Goal: Task Accomplishment & Management: Use online tool/utility

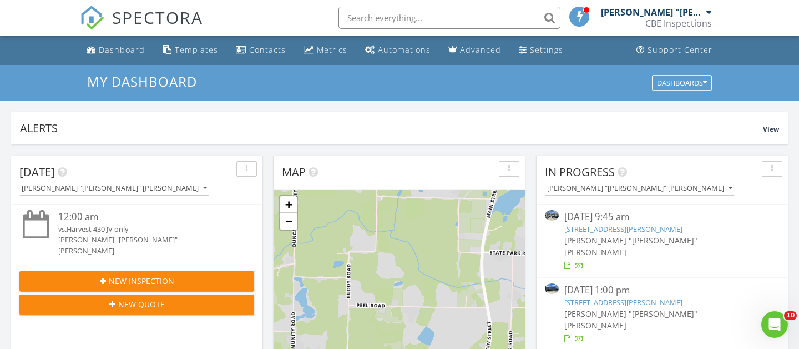
click at [616, 230] on link "[STREET_ADDRESS][PERSON_NAME]" at bounding box center [624, 229] width 118 height 10
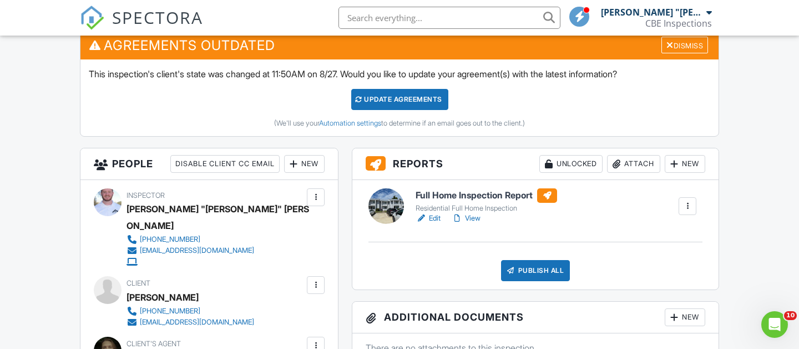
click at [472, 216] on link "View" at bounding box center [466, 218] width 29 height 11
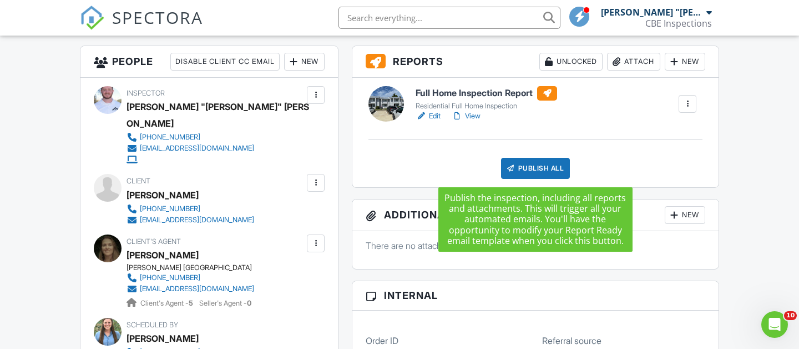
click at [541, 165] on div "Publish All" at bounding box center [535, 168] width 69 height 21
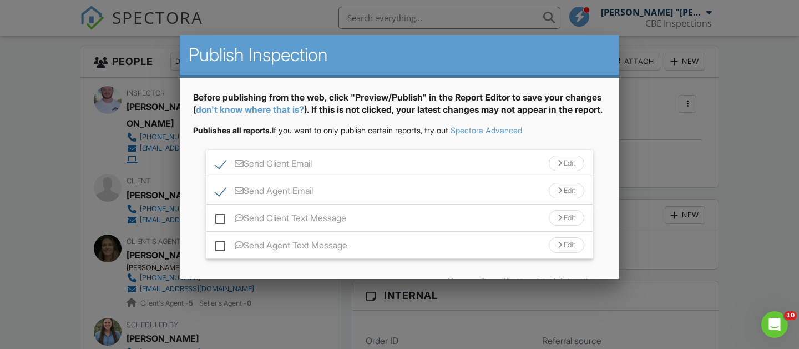
click at [640, 138] on div at bounding box center [399, 162] width 799 height 436
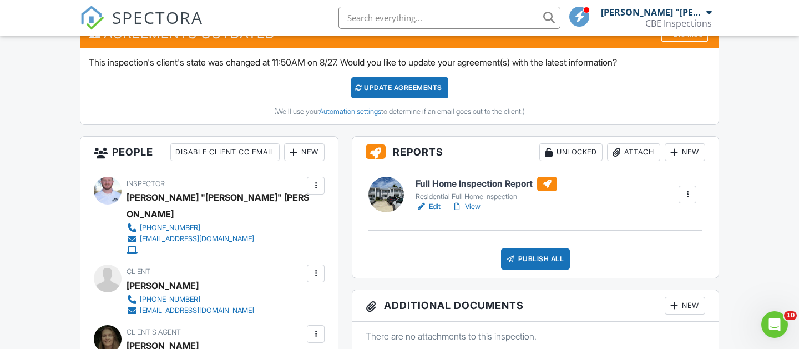
scroll to position [329, 0]
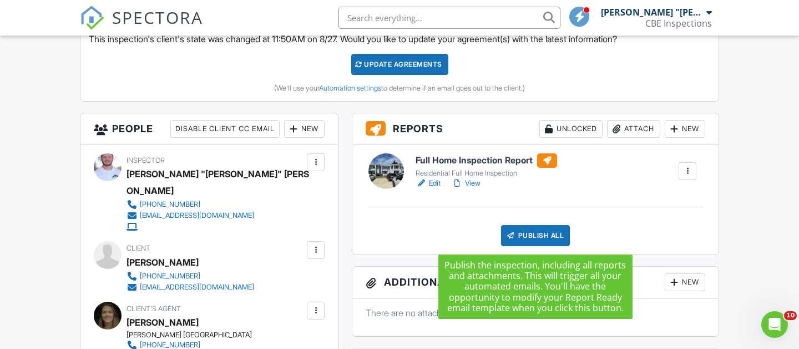
click at [547, 232] on div "Publish All" at bounding box center [535, 235] width 69 height 21
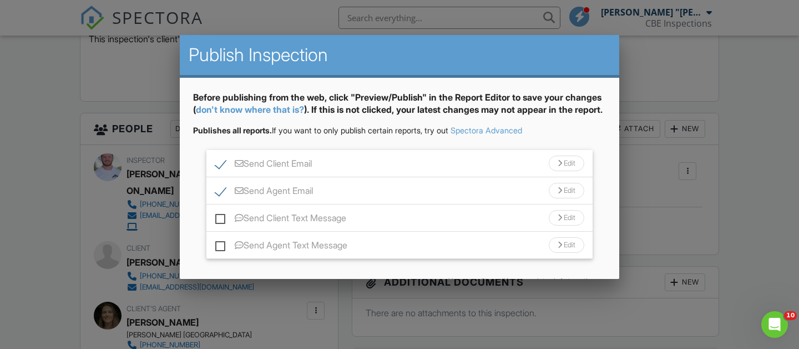
scroll to position [72, 0]
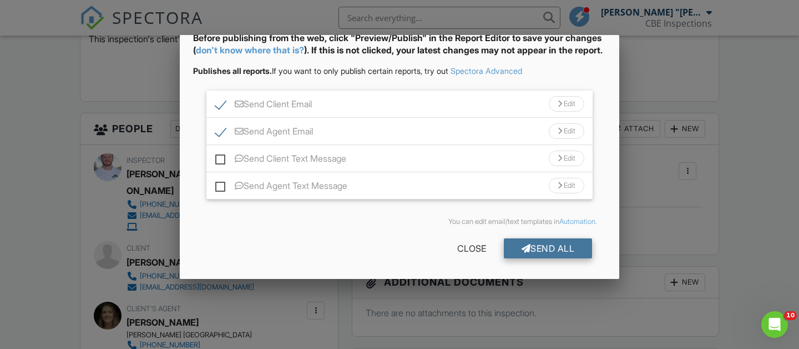
click at [540, 245] on div "Send All" at bounding box center [548, 248] width 89 height 20
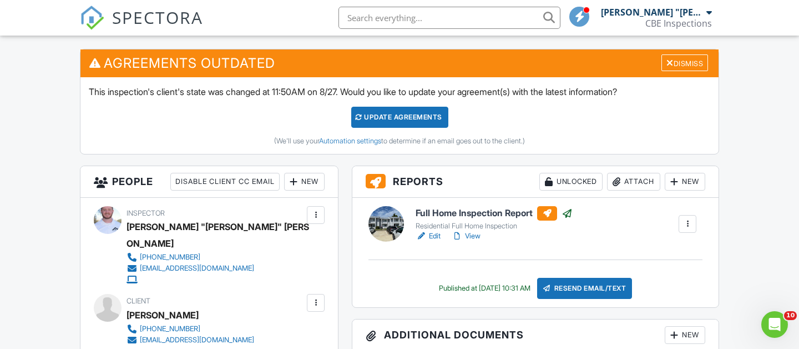
scroll to position [189, 0]
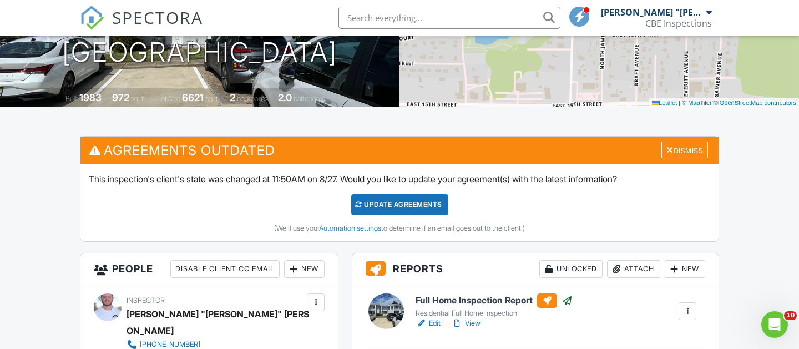
click at [155, 16] on span "SPECTORA" at bounding box center [157, 17] width 91 height 23
